Goal: Find specific page/section: Find specific page/section

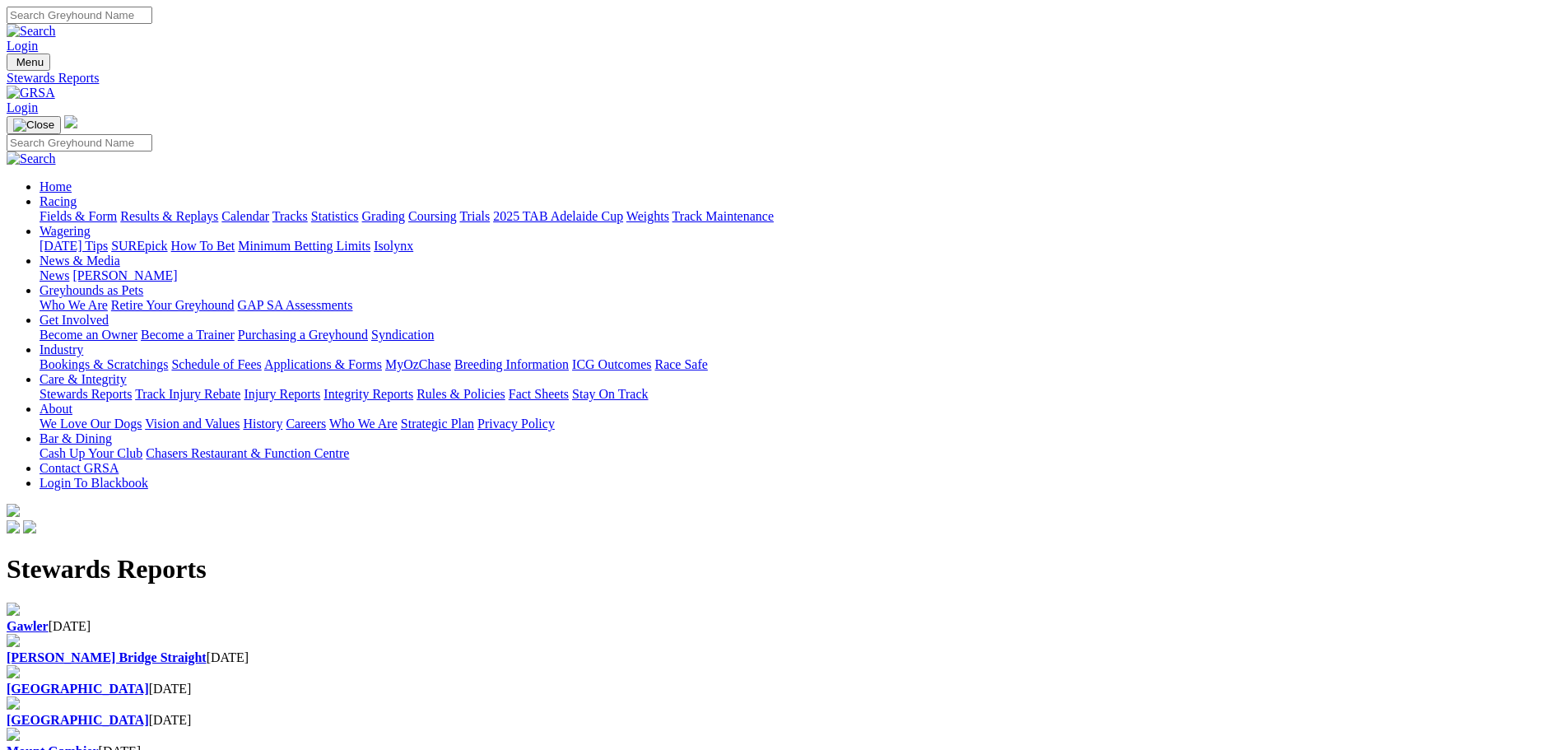
click at [734, 682] on div "Angle Park 30 Sep 2025" at bounding box center [784, 689] width 1555 height 15
click at [206, 650] on b "[PERSON_NAME] Bridge Straight" at bounding box center [106, 657] width 200 height 14
click at [49, 619] on b "Gawler" at bounding box center [27, 625] width 42 height 14
